Goal: Task Accomplishment & Management: Complete application form

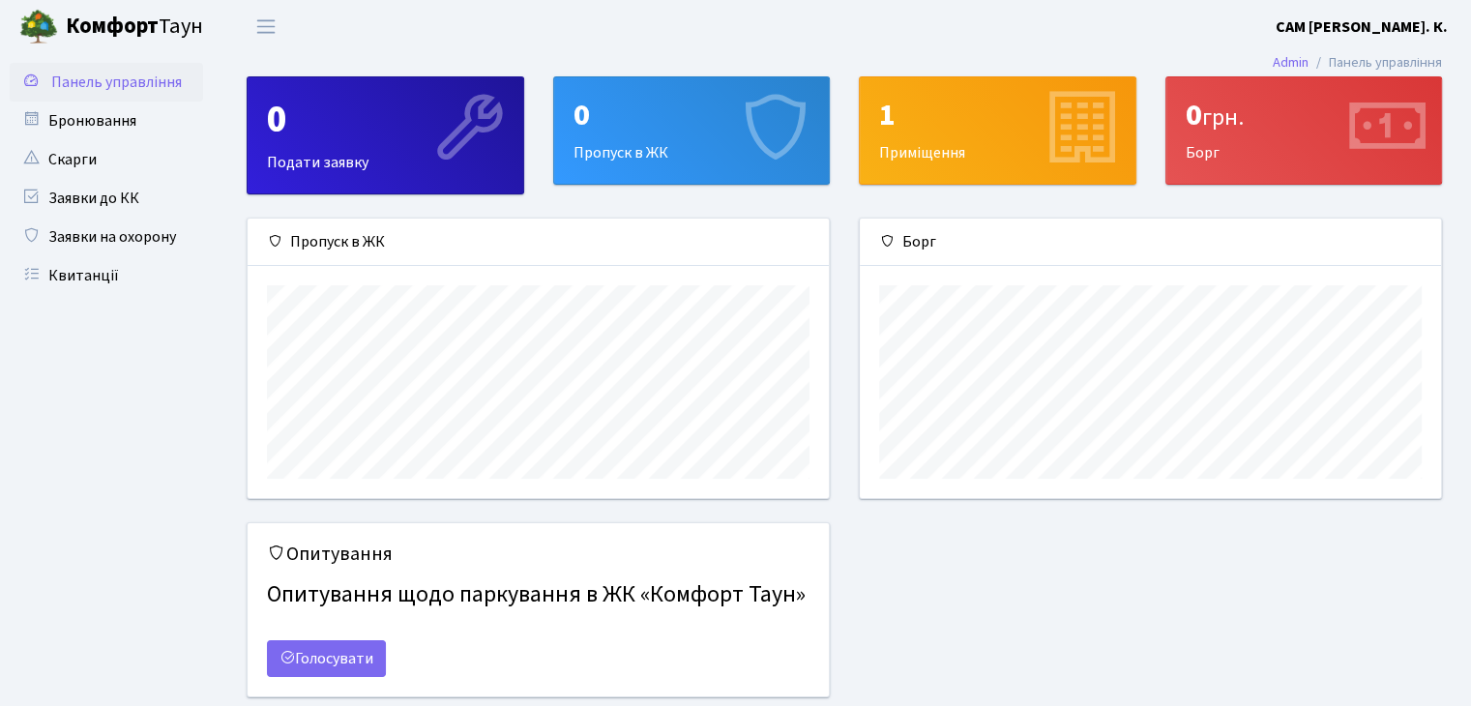
scroll to position [278, 580]
click at [85, 243] on link "Заявки на охорону" at bounding box center [106, 237] width 193 height 39
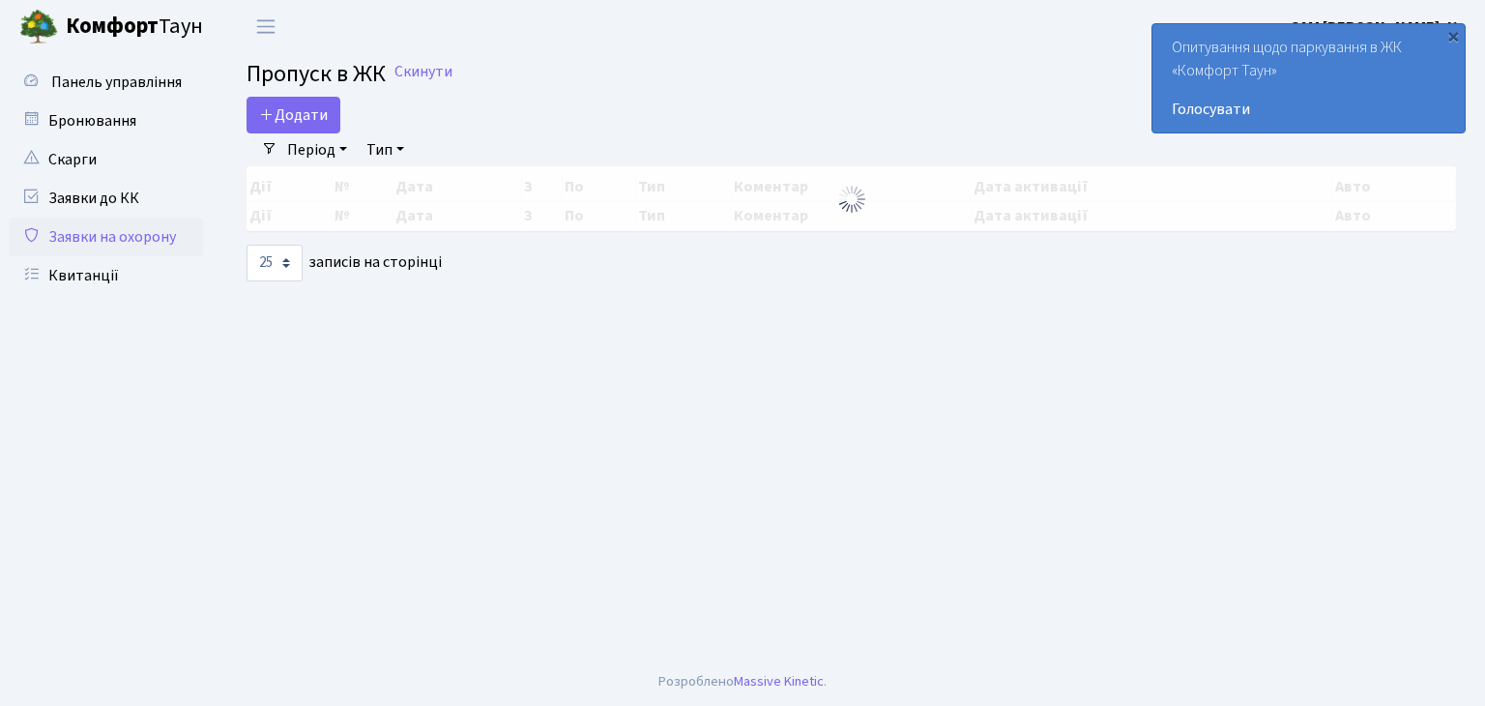
select select "25"
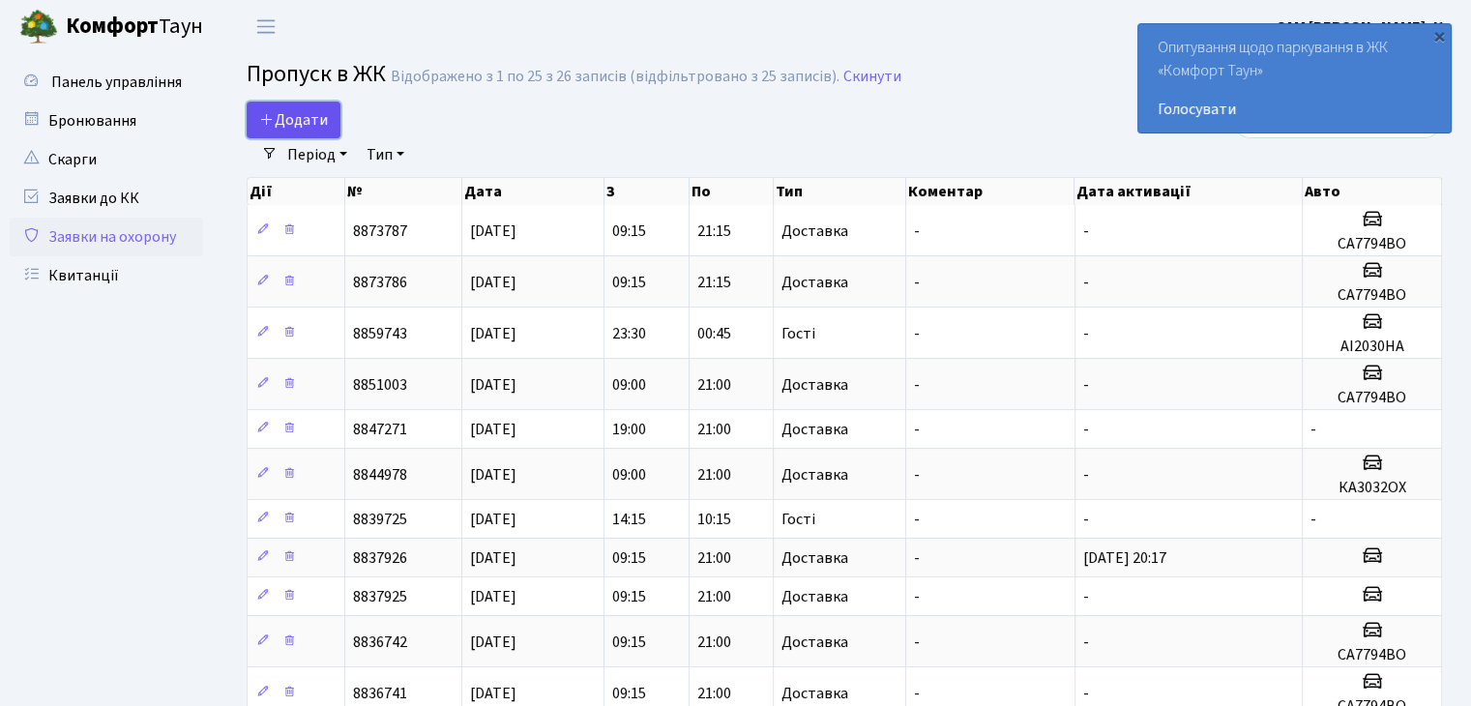
click at [303, 129] on span "Додати" at bounding box center [293, 119] width 69 height 21
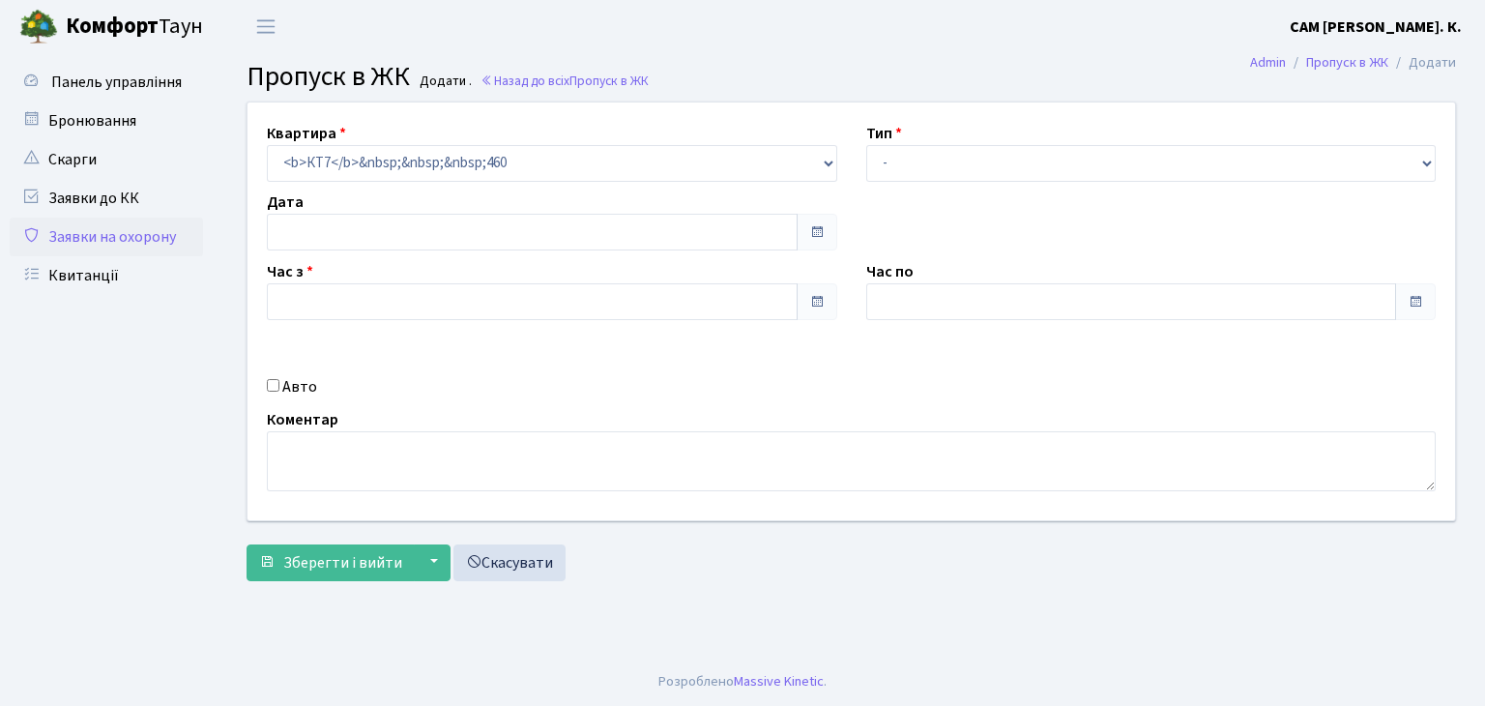
type input "[DATE]"
type input "13:15"
type input "14:15"
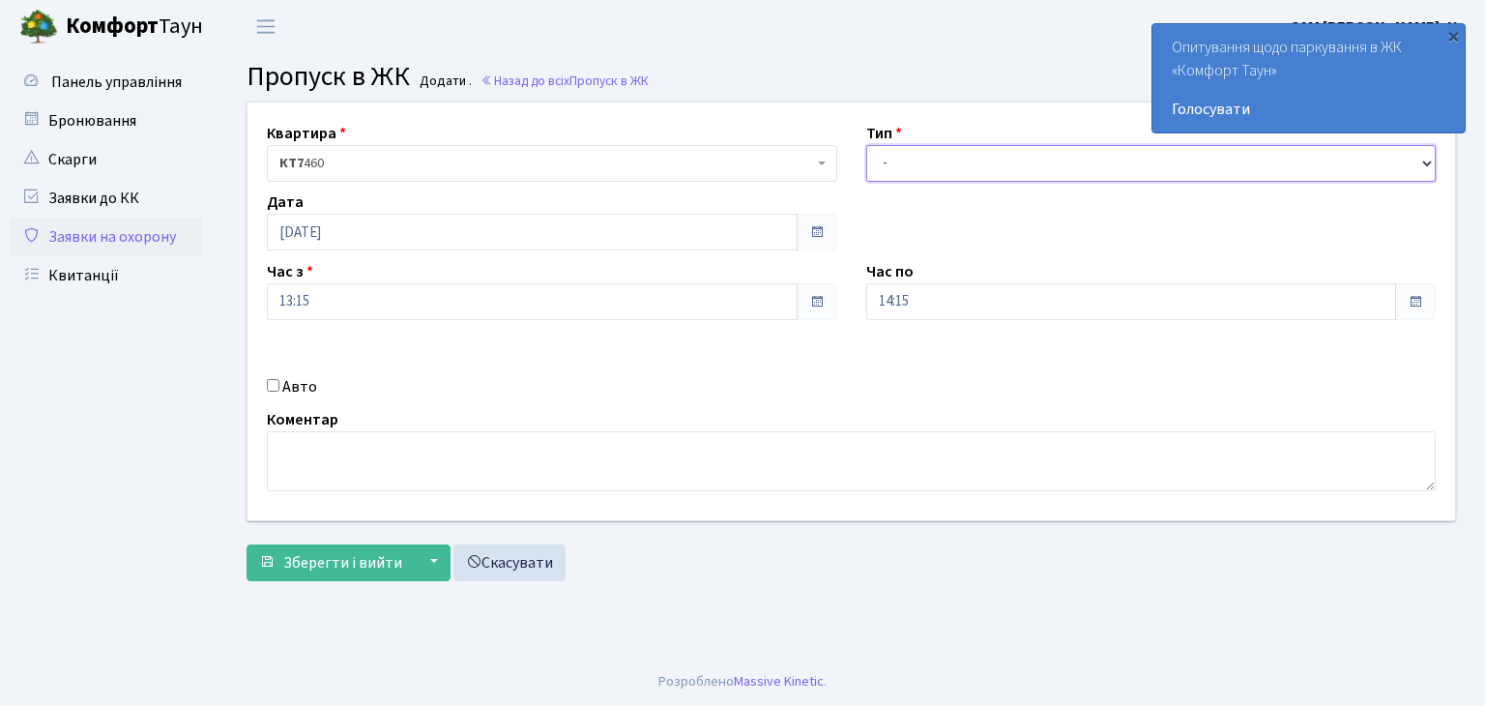
click at [997, 160] on select "- Доставка Таксі Гості Сервіс" at bounding box center [1151, 163] width 570 height 37
select select "18"
click at [866, 145] on select "- Доставка Таксі Гості Сервіс" at bounding box center [1151, 163] width 570 height 37
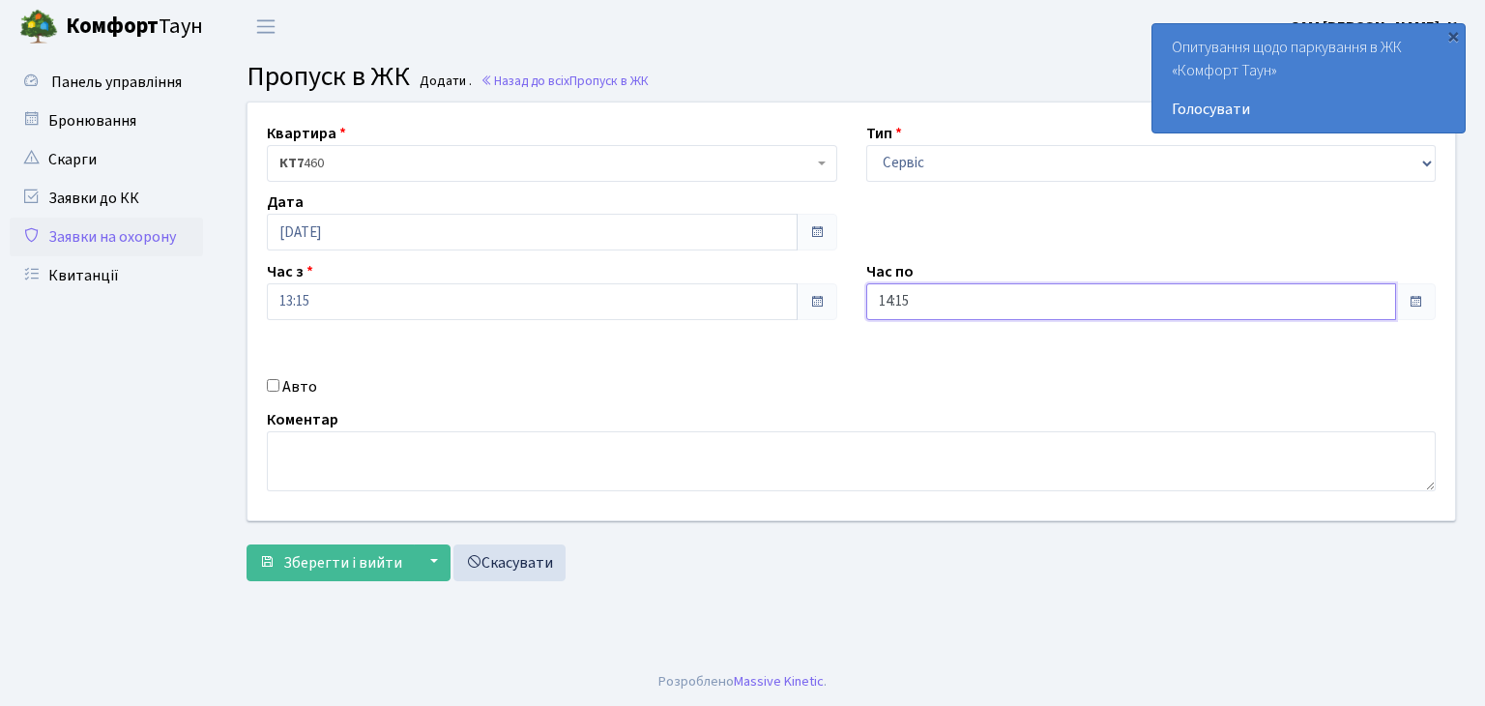
click at [1070, 301] on input "14:15" at bounding box center [1131, 301] width 531 height 37
click at [913, 521] on icon at bounding box center [919, 520] width 52 height 52
click at [920, 355] on icon at bounding box center [919, 368] width 52 height 52
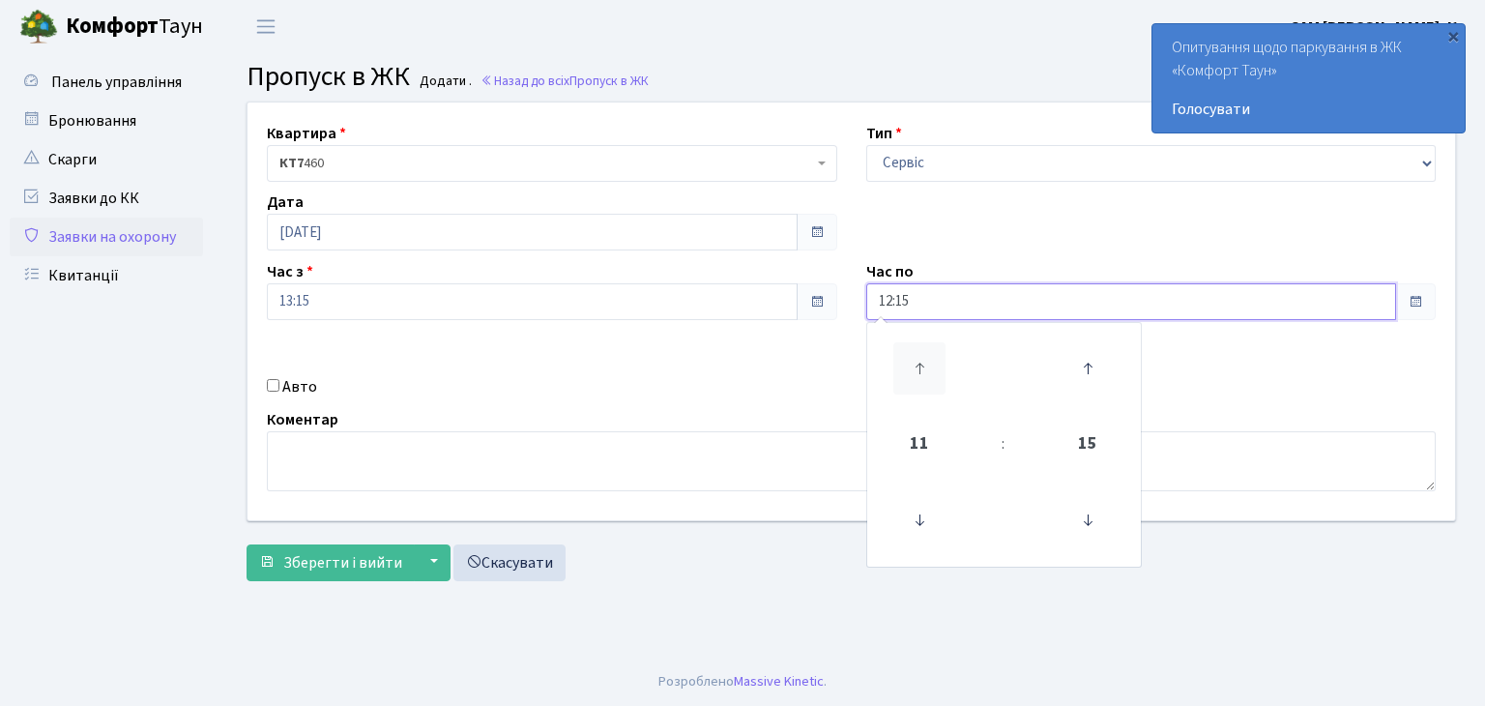
click at [920, 355] on icon at bounding box center [919, 368] width 52 height 52
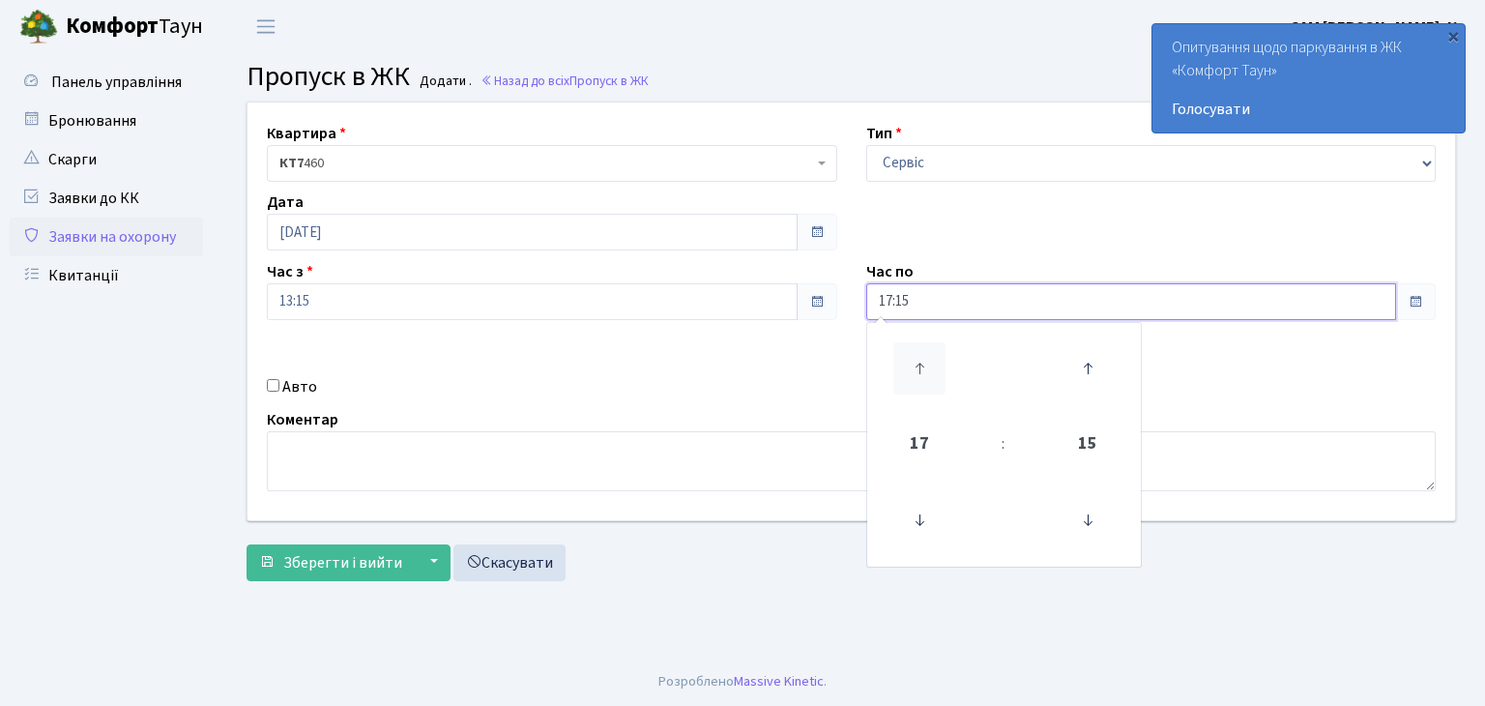
click at [920, 355] on icon at bounding box center [919, 368] width 52 height 52
type input "19:15"
click at [917, 436] on span "19" at bounding box center [919, 444] width 52 height 52
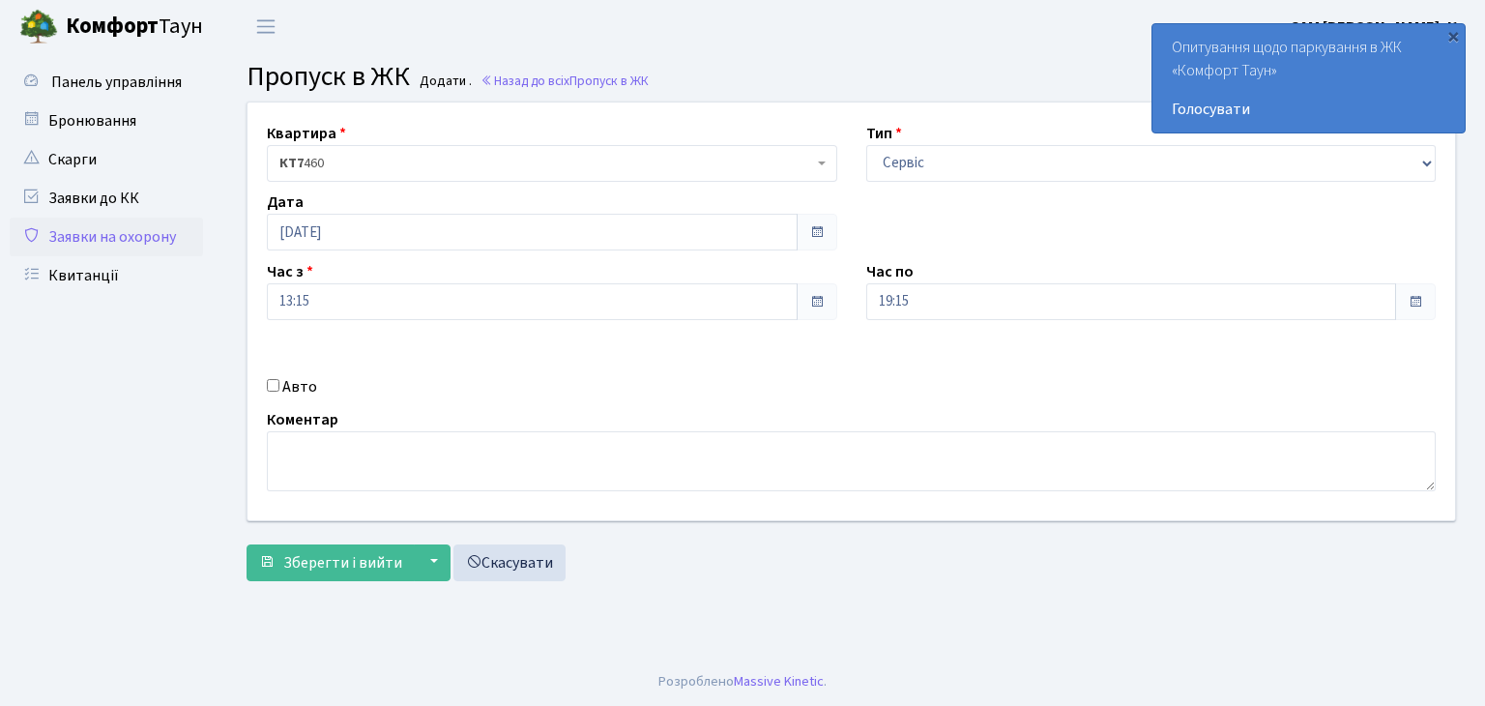
click at [278, 385] on input "Авто" at bounding box center [273, 385] width 13 height 13
checkbox input "true"
click at [937, 378] on input "text" at bounding box center [1151, 370] width 570 height 37
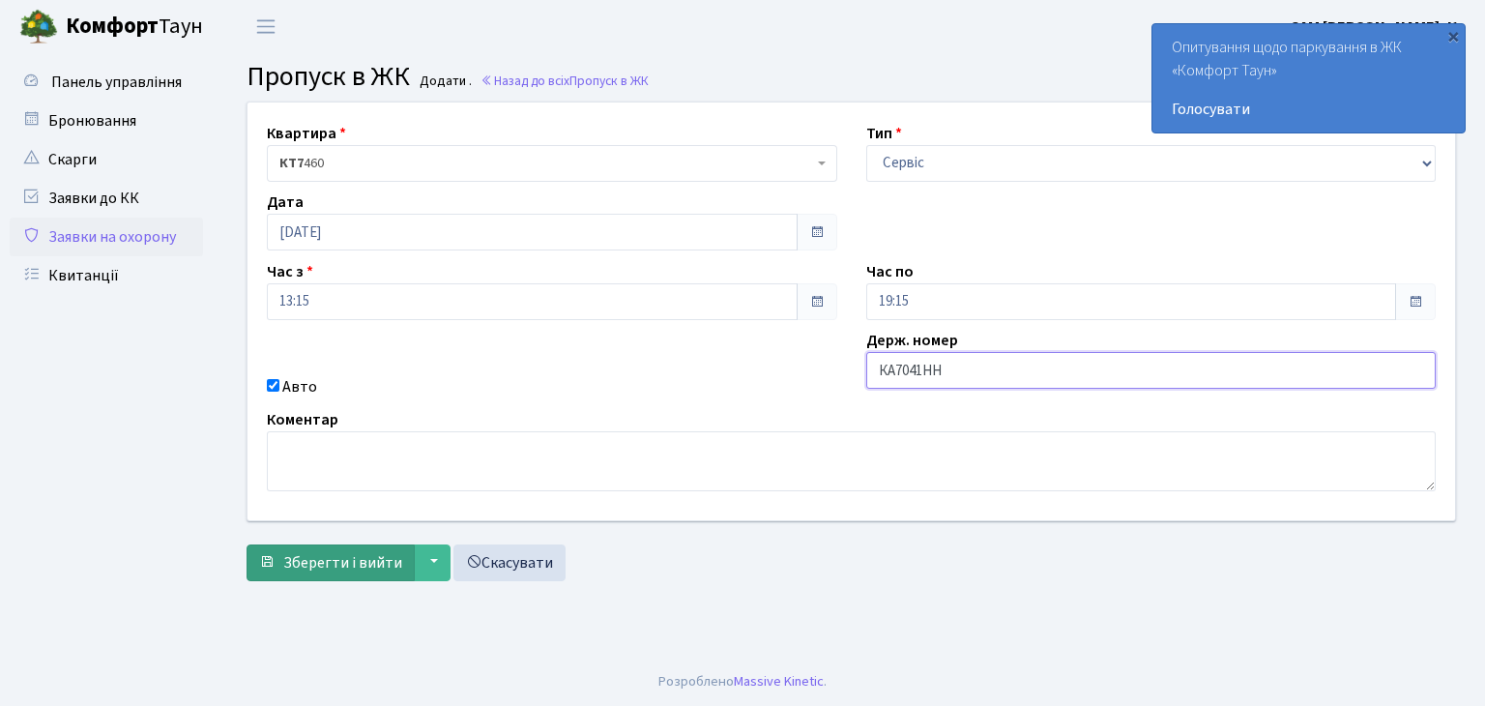
type input "КА7041НН"
click at [383, 565] on span "Зберегти і вийти" at bounding box center [342, 562] width 119 height 21
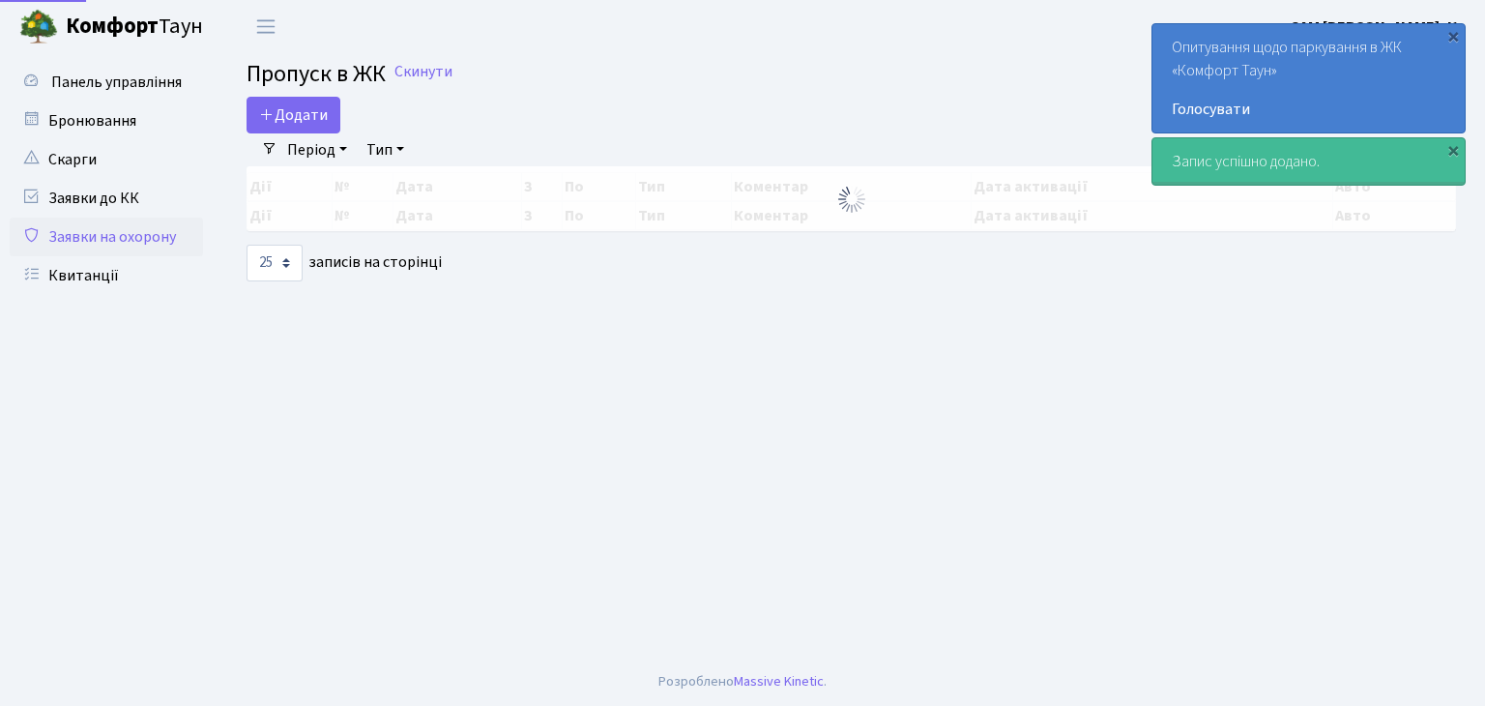
select select "25"
